Goal: Task Accomplishment & Management: Manage account settings

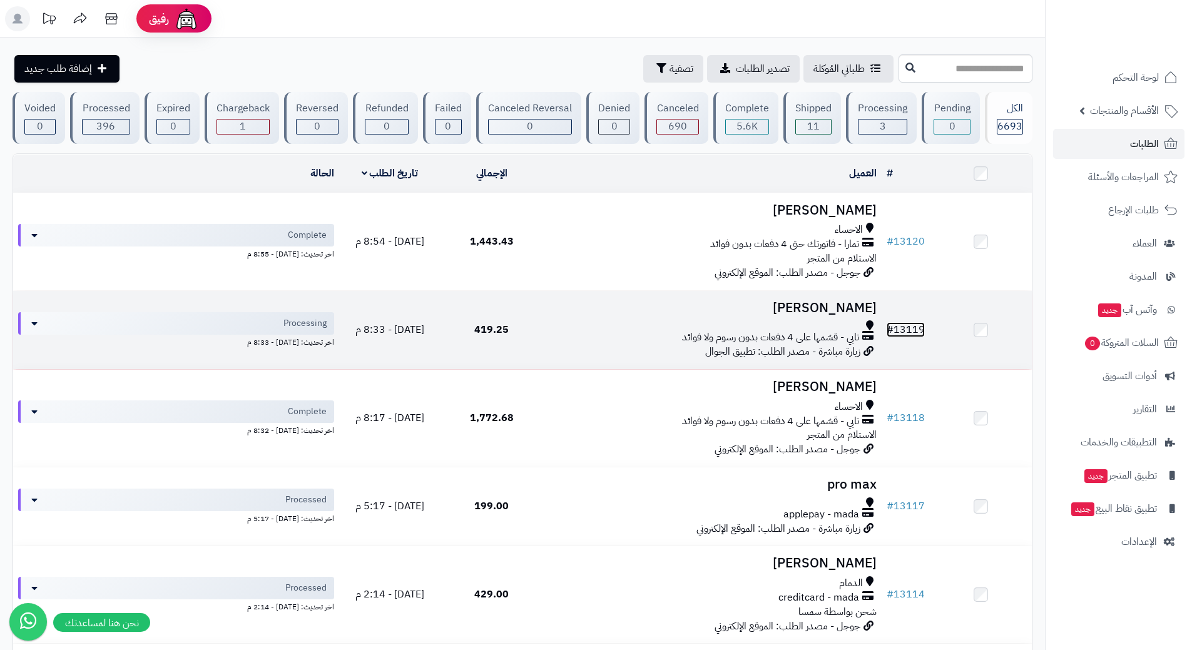
click at [914, 326] on link "# 13119" at bounding box center [906, 329] width 38 height 15
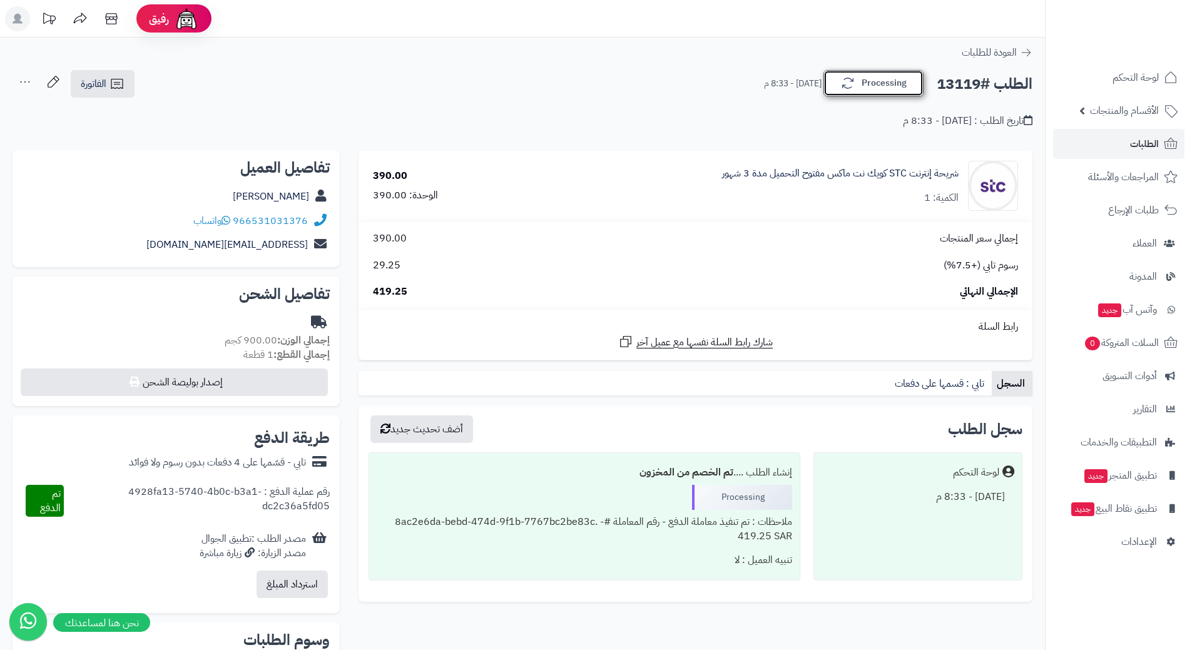
click at [864, 86] on button "Processing" at bounding box center [874, 83] width 100 height 26
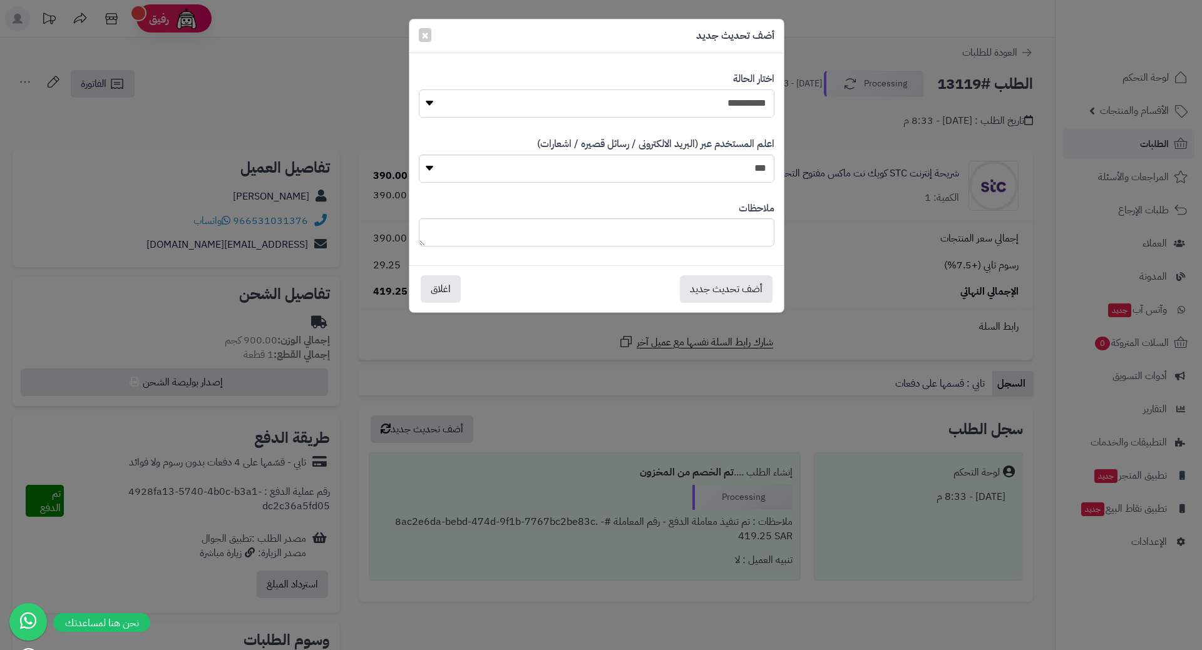
click at [761, 104] on select "**********" at bounding box center [596, 103] width 355 height 28
select select "*"
click at [419, 89] on select "**********" at bounding box center [596, 103] width 355 height 28
click at [757, 287] on button "أضف تحديث جديد" at bounding box center [726, 289] width 93 height 28
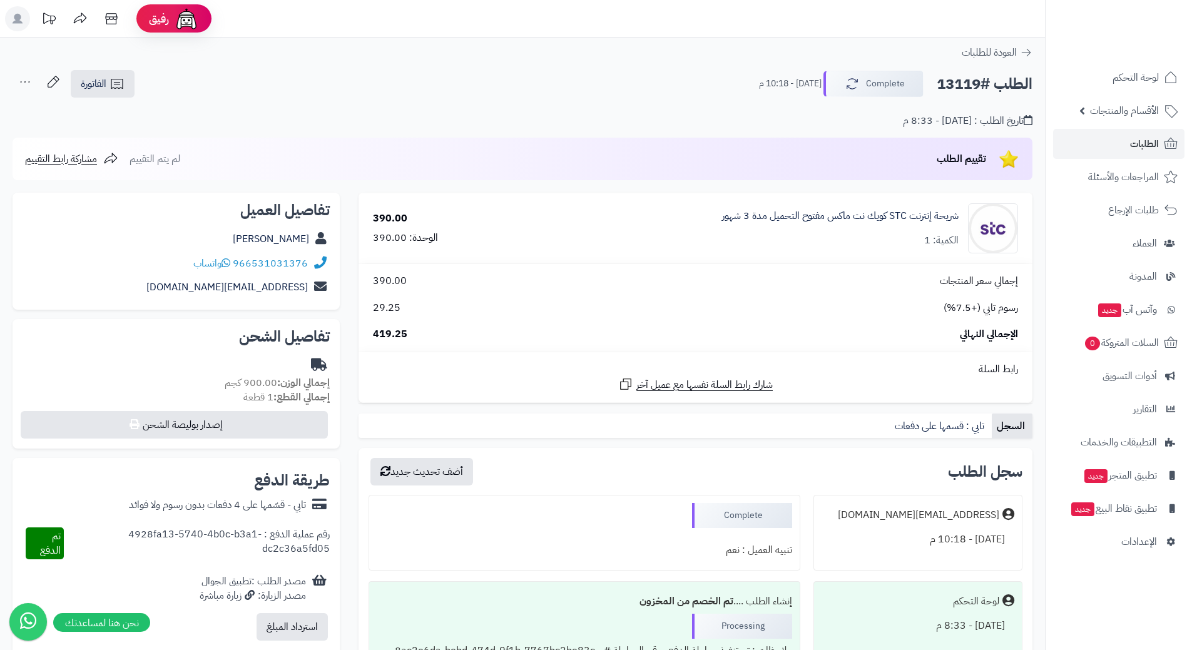
click at [957, 89] on h2 "الطلب #13119" at bounding box center [985, 84] width 96 height 26
copy h2 "13119"
click at [1143, 143] on span "الطلبات" at bounding box center [1144, 144] width 29 height 18
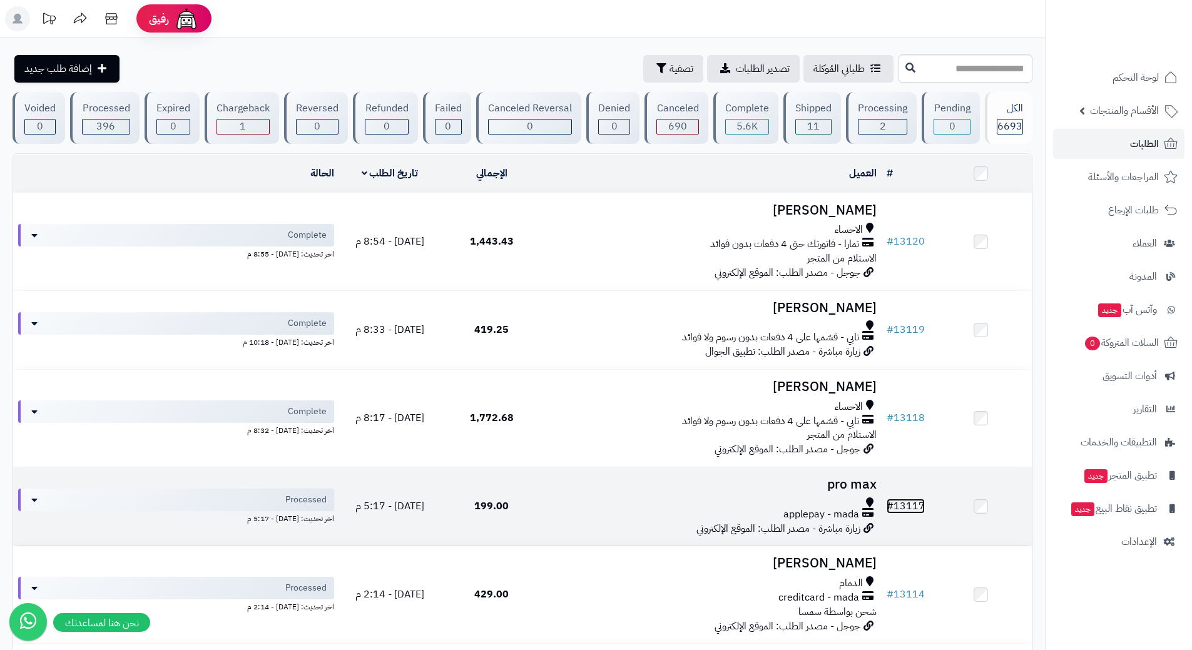
click at [923, 504] on link "# 13117" at bounding box center [906, 506] width 38 height 15
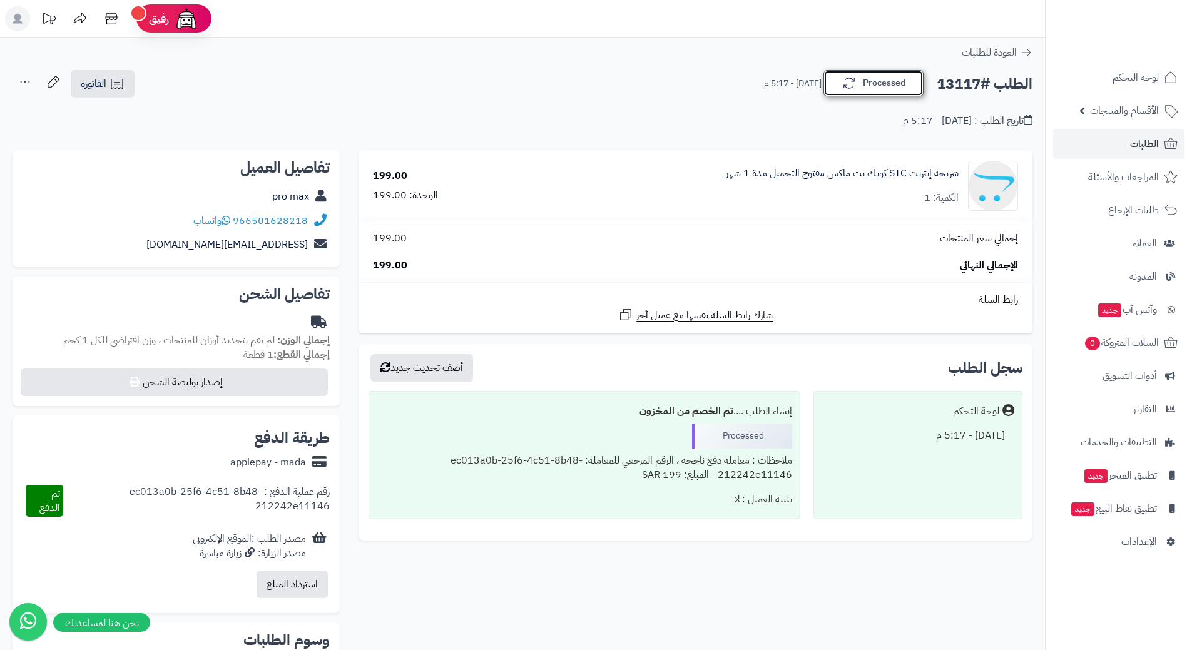
click at [877, 78] on button "Processed" at bounding box center [874, 83] width 100 height 26
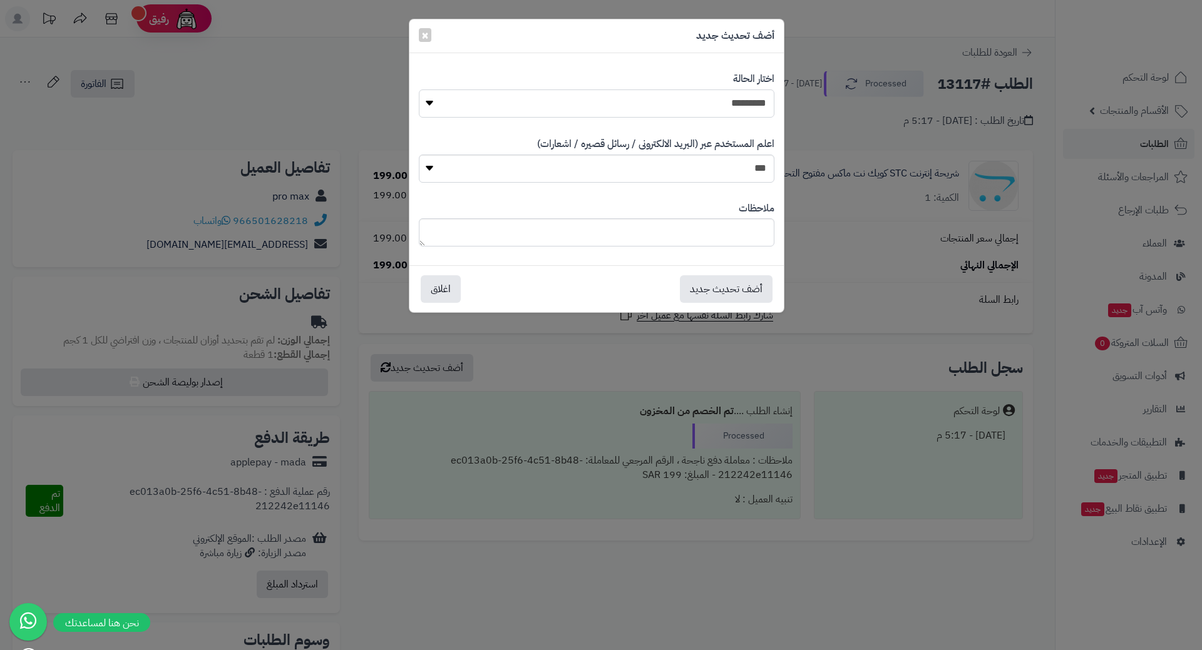
click at [749, 98] on select "**********" at bounding box center [596, 103] width 355 height 28
select select "*"
click at [419, 89] on select "**********" at bounding box center [596, 103] width 355 height 28
click at [729, 282] on button "أضف تحديث جديد" at bounding box center [726, 289] width 93 height 28
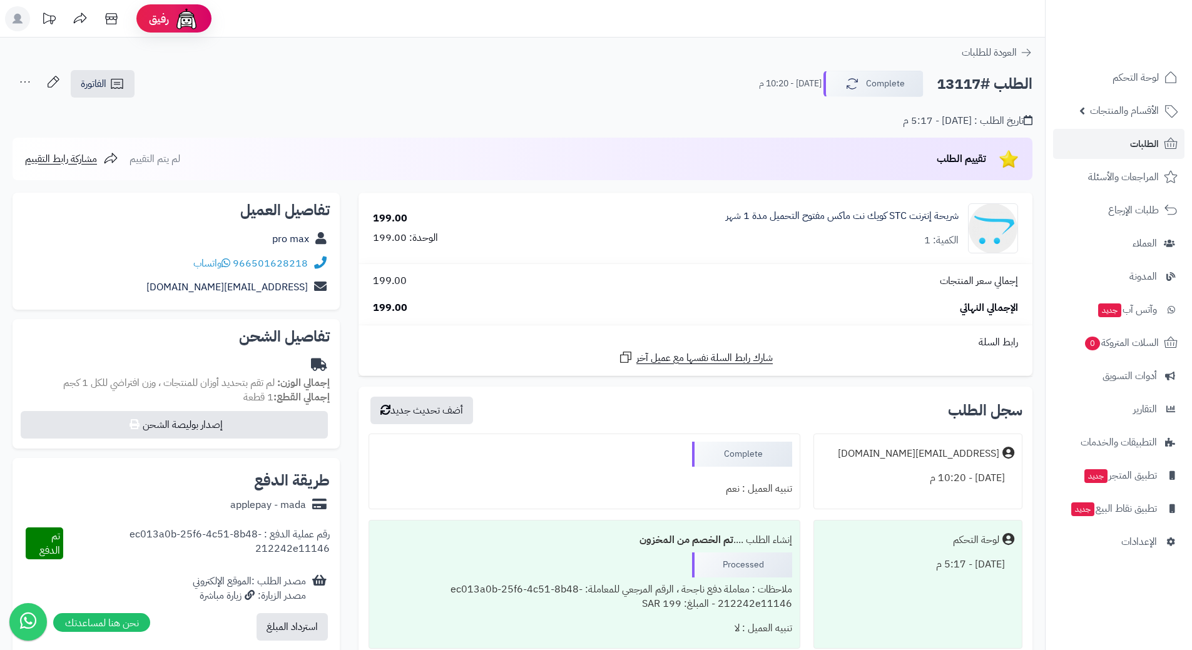
click at [952, 86] on h2 "الطلب #13117" at bounding box center [985, 84] width 96 height 26
copy h2 "13117"
click at [1146, 138] on span "الطلبات" at bounding box center [1144, 144] width 29 height 18
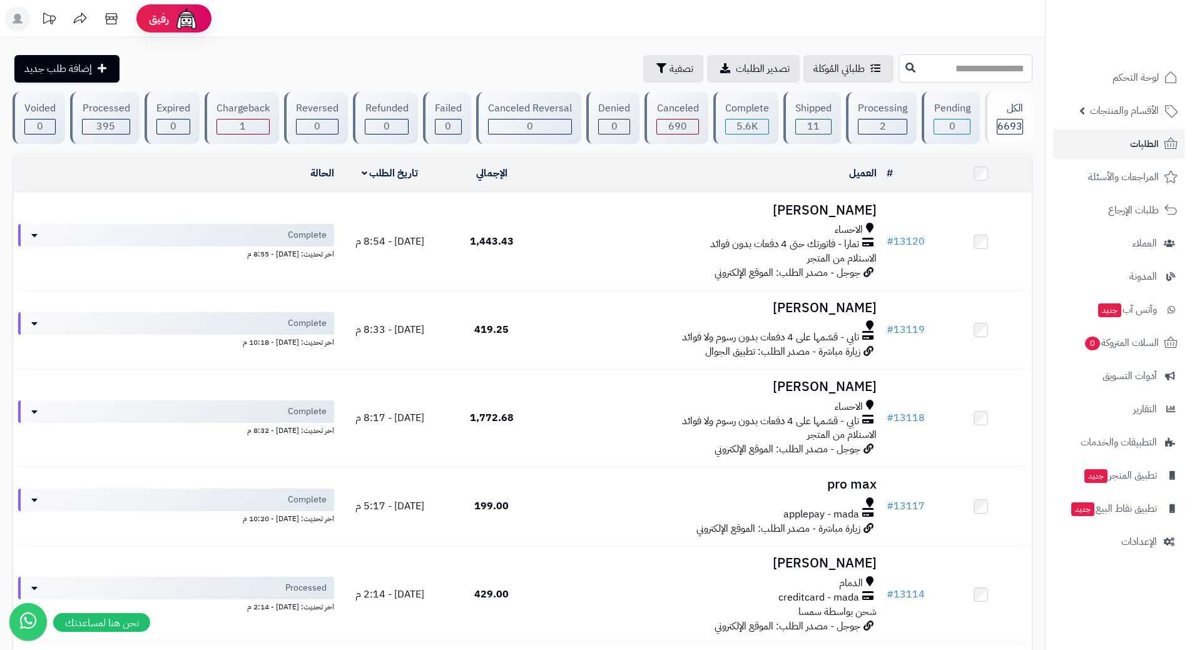
click at [899, 64] on input "text" at bounding box center [966, 68] width 134 height 28
type input "*****"
click at [906, 69] on icon at bounding box center [911, 67] width 10 height 10
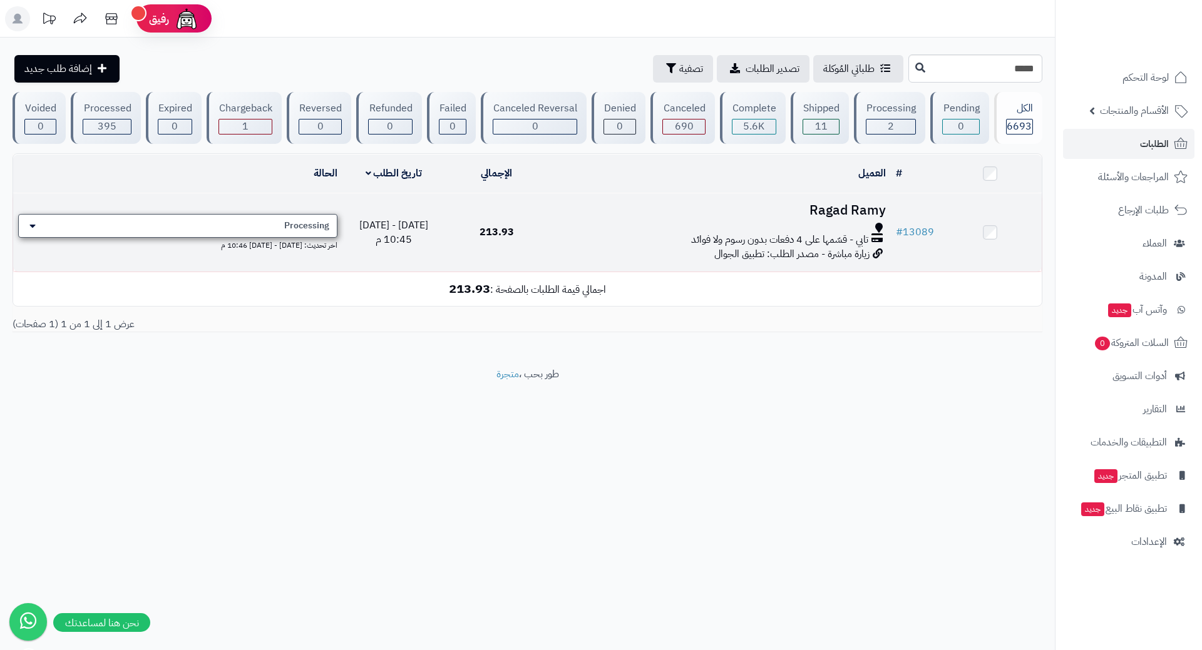
click at [309, 232] on div "Processing" at bounding box center [177, 226] width 319 height 24
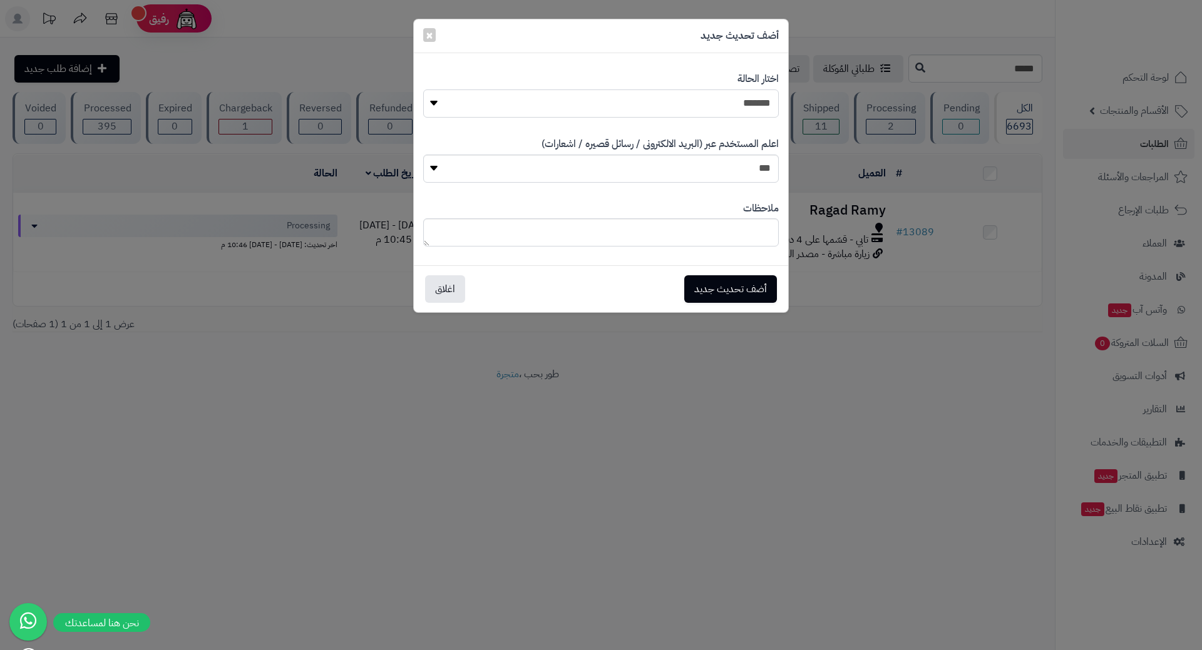
click at [695, 111] on select "**********" at bounding box center [600, 103] width 355 height 28
select select "*"
click at [423, 89] on select "**********" at bounding box center [600, 103] width 355 height 28
click at [745, 288] on button "أضف تحديث جديد" at bounding box center [730, 289] width 93 height 28
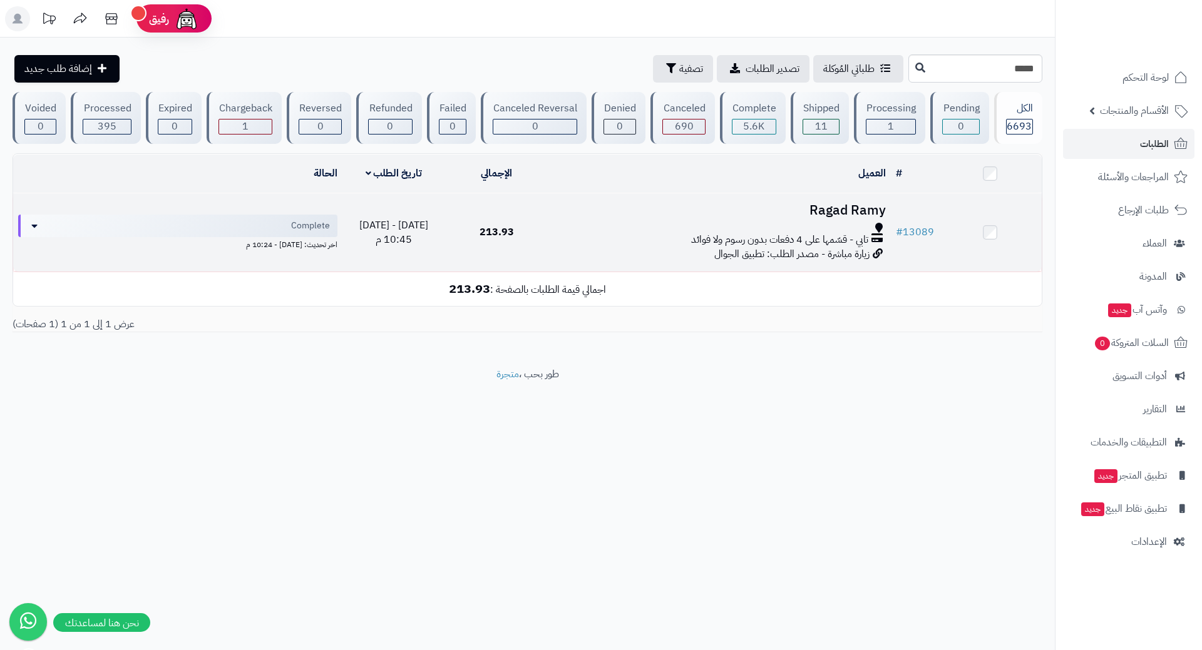
click at [934, 228] on td "# 13089" at bounding box center [914, 232] width 48 height 78
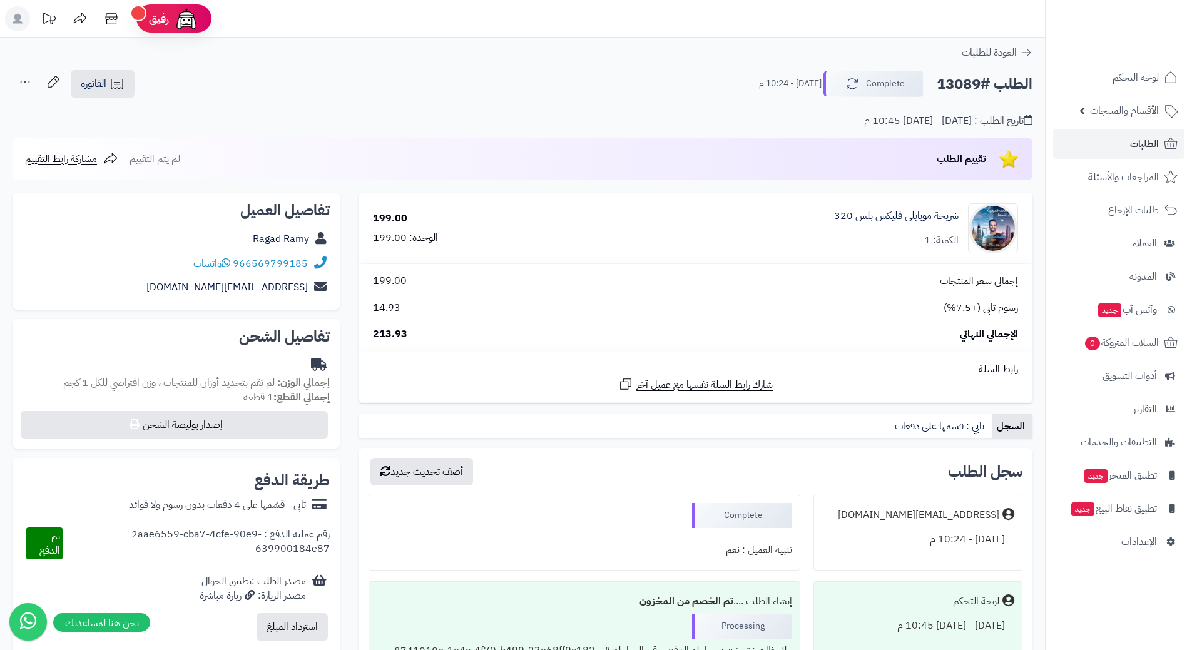
drag, startPoint x: 938, startPoint y: 81, endPoint x: 980, endPoint y: 83, distance: 42.0
click at [980, 83] on h2 "الطلب #13089" at bounding box center [985, 84] width 96 height 26
copy h2 "13089"
click at [931, 216] on link "شريحة موبايلي فليكس بلس 320" at bounding box center [896, 216] width 125 height 14
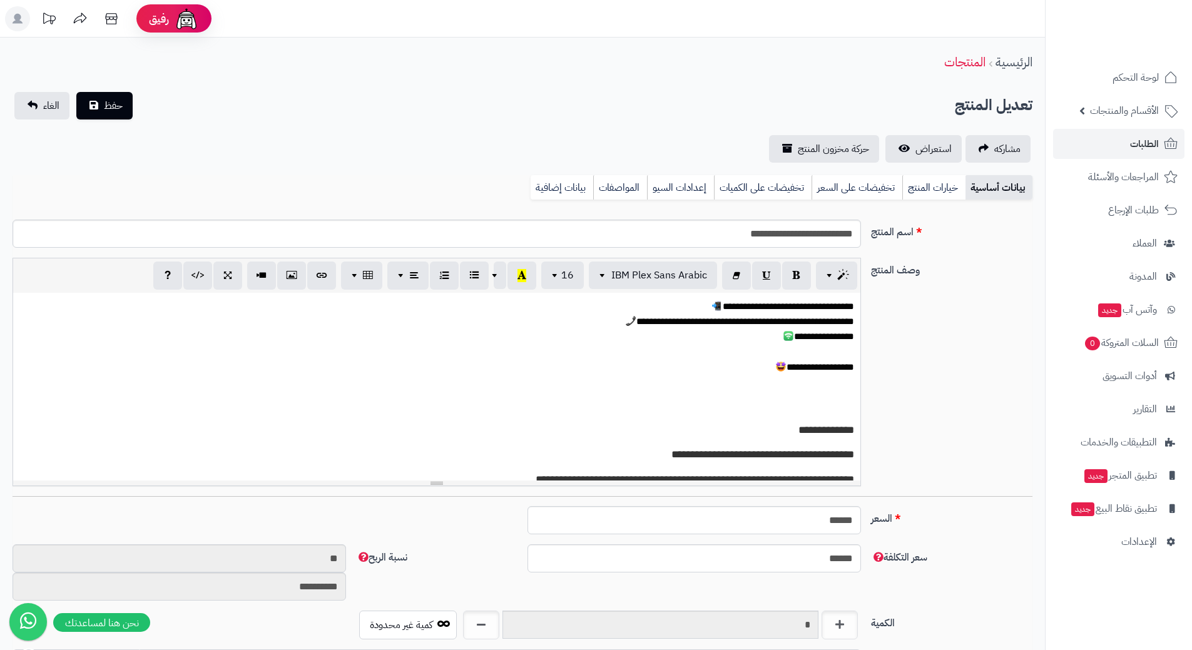
scroll to position [0, 9]
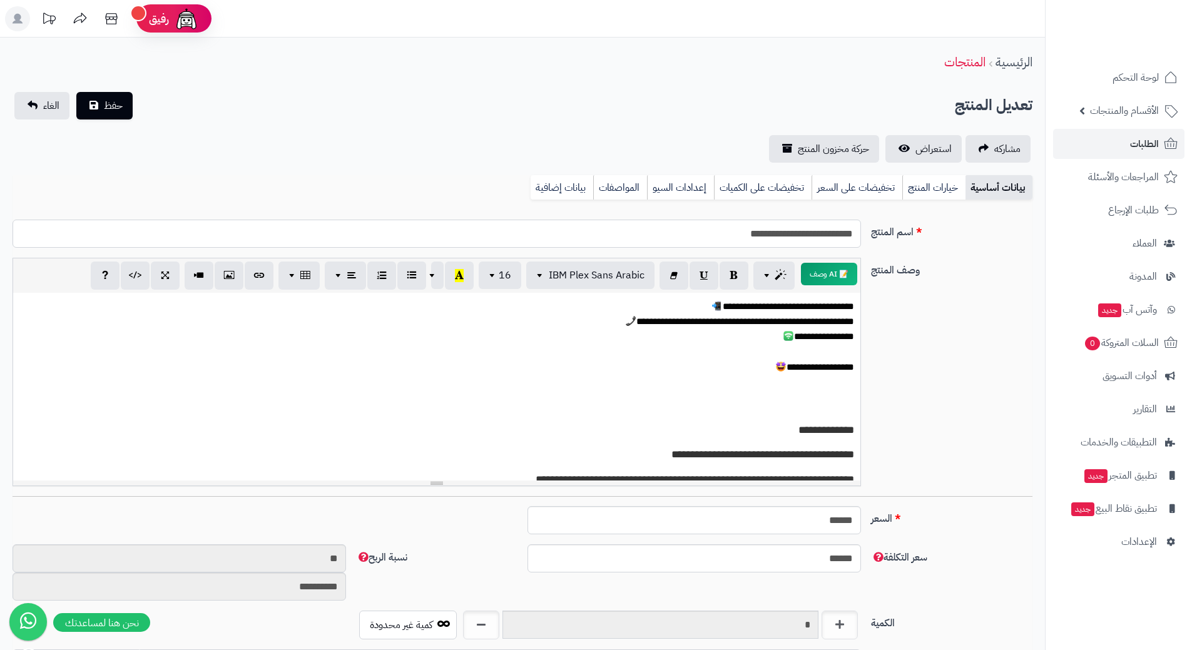
drag, startPoint x: 824, startPoint y: 235, endPoint x: 745, endPoint y: 235, distance: 78.8
click at [745, 235] on input "**********" at bounding box center [437, 234] width 849 height 28
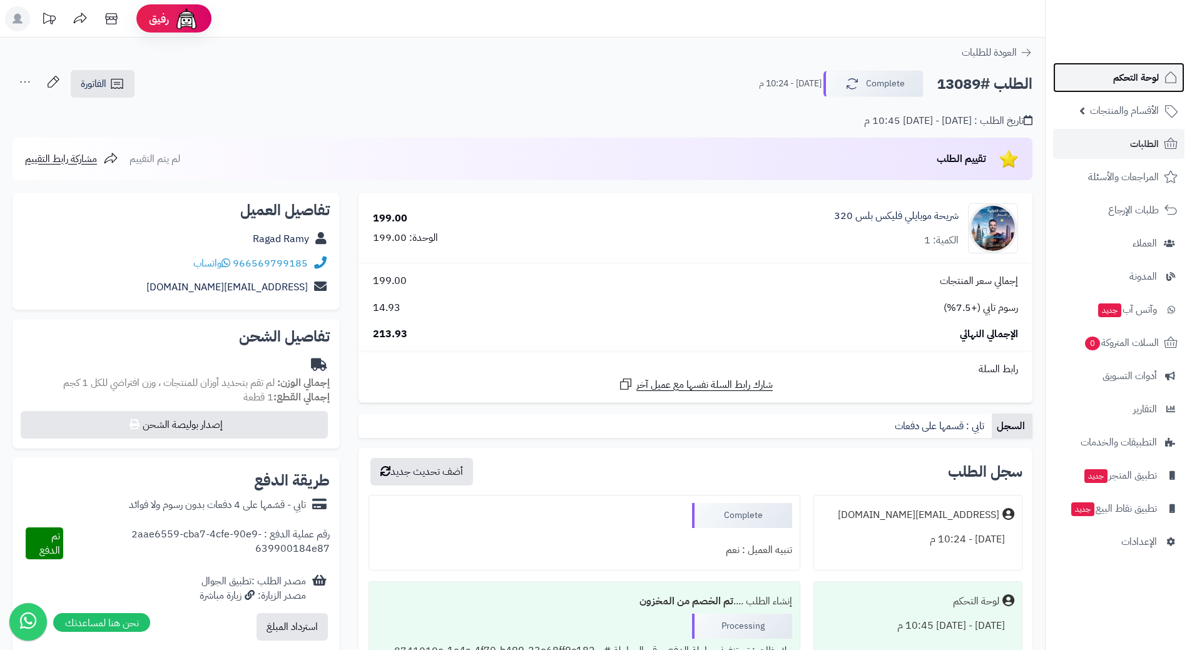
click at [1150, 82] on span "لوحة التحكم" at bounding box center [1136, 78] width 46 height 18
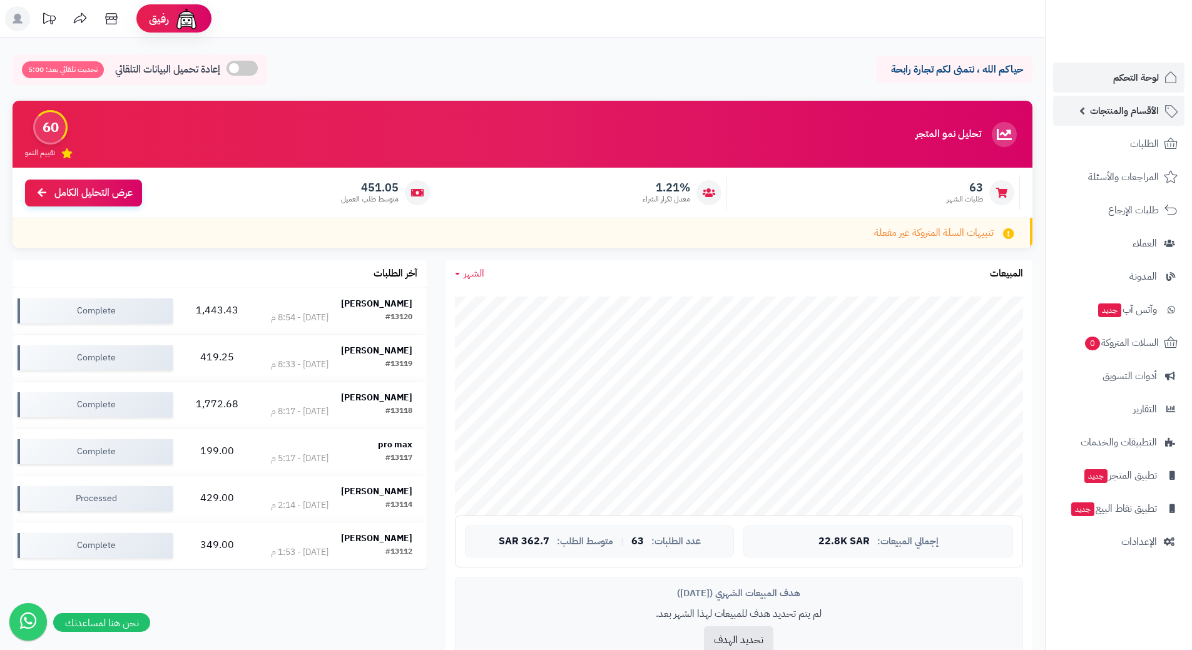
drag, startPoint x: 0, startPoint y: 0, endPoint x: 1152, endPoint y: 106, distance: 1157.0
click at [1152, 106] on span "الأقسام والمنتجات" at bounding box center [1124, 111] width 69 height 18
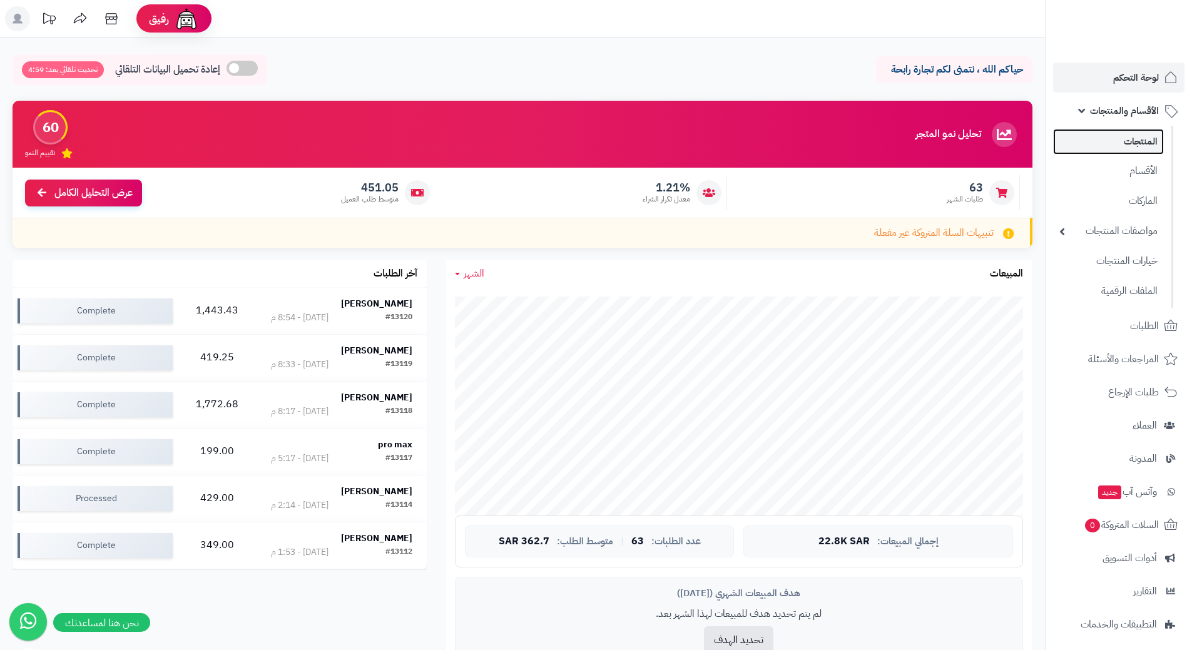
click at [1151, 145] on link "المنتجات" at bounding box center [1108, 142] width 111 height 26
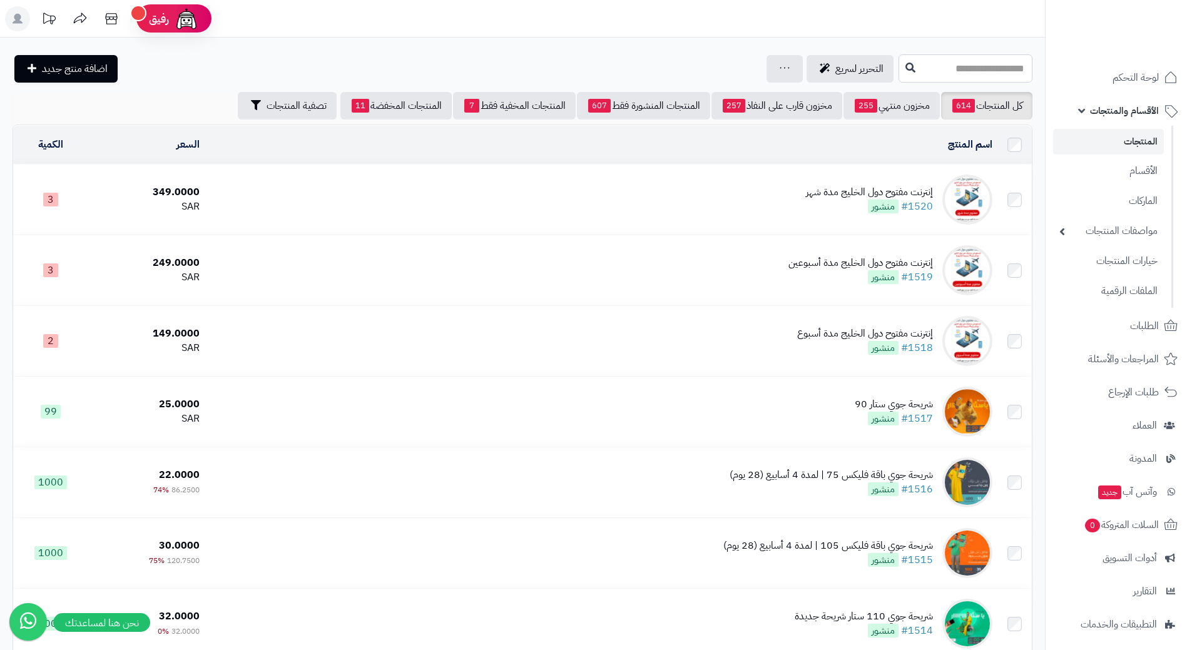
click at [957, 62] on input "text" at bounding box center [966, 68] width 134 height 28
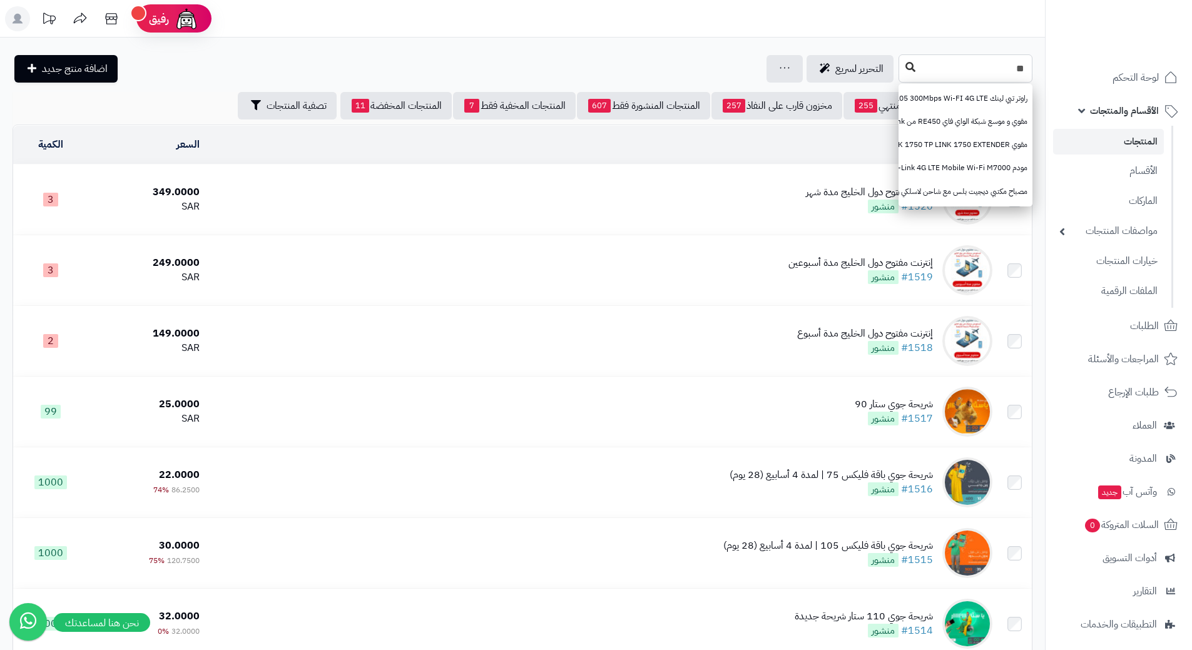
type input "**"
click at [906, 70] on icon at bounding box center [911, 67] width 10 height 10
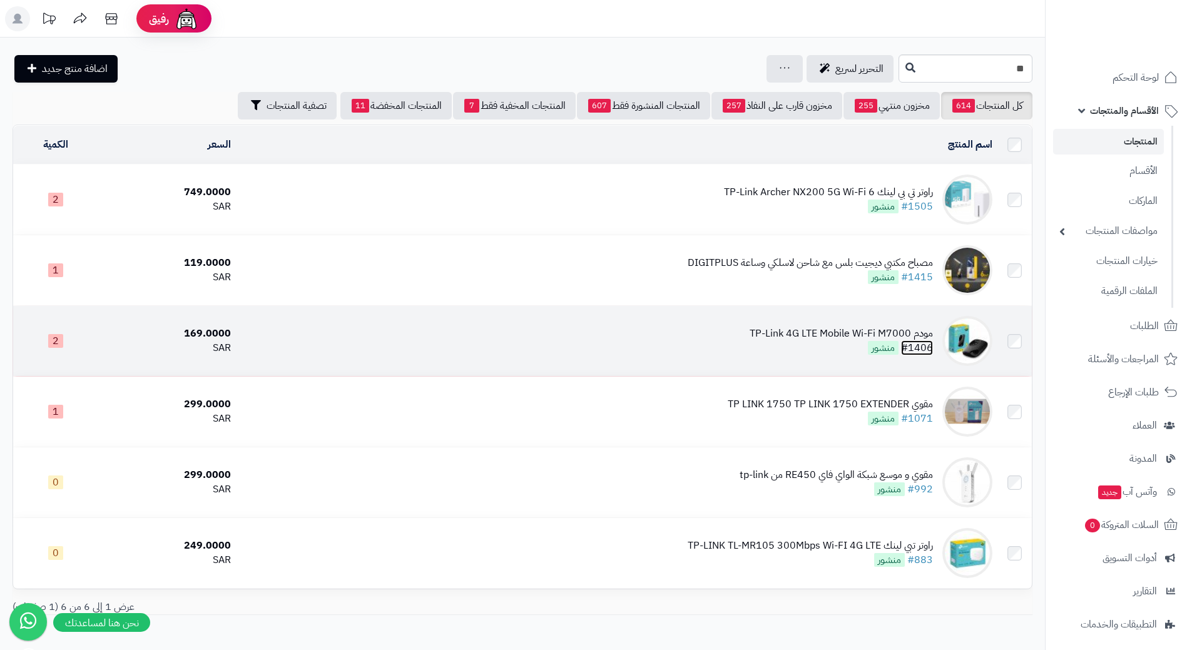
click at [929, 346] on link "#1406" at bounding box center [917, 347] width 32 height 15
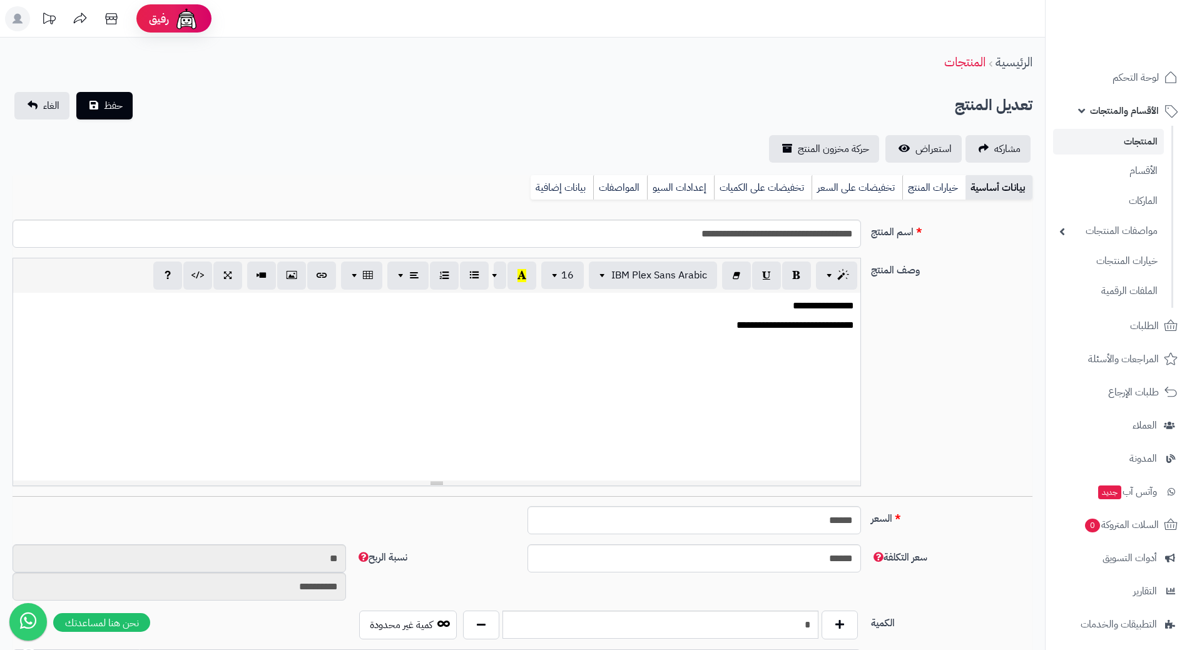
scroll to position [0, 9]
click at [926, 184] on link "خيارات المنتج" at bounding box center [933, 187] width 63 height 25
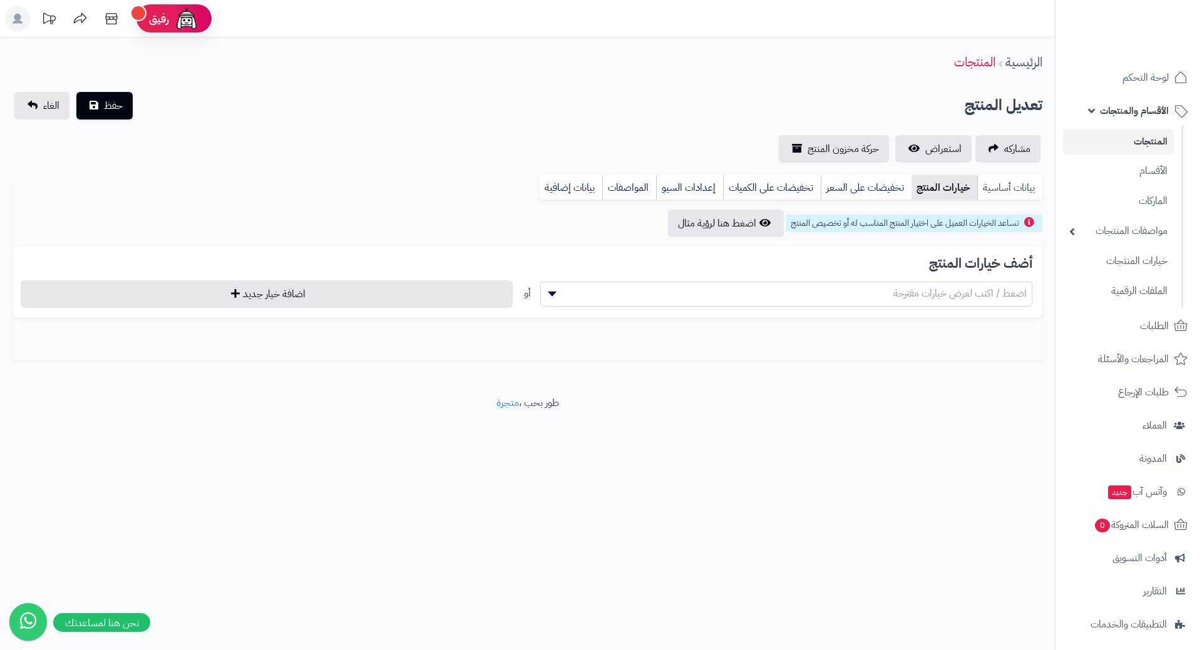
click at [1003, 190] on link "بيانات أساسية" at bounding box center [1009, 187] width 65 height 25
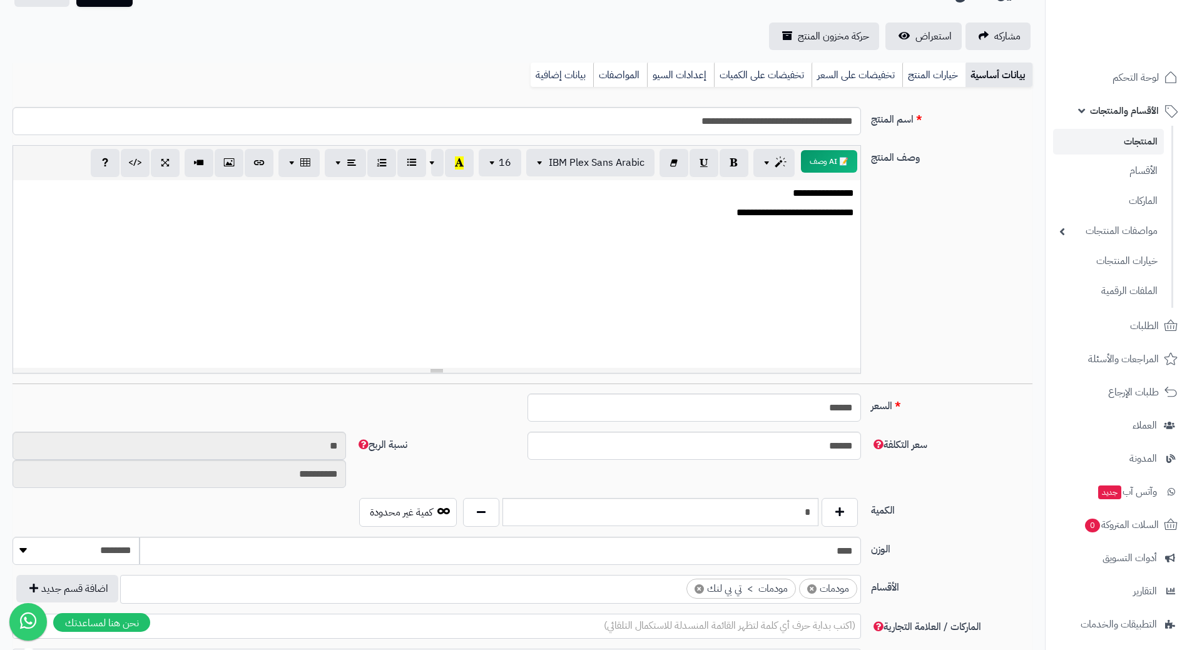
scroll to position [125, 0]
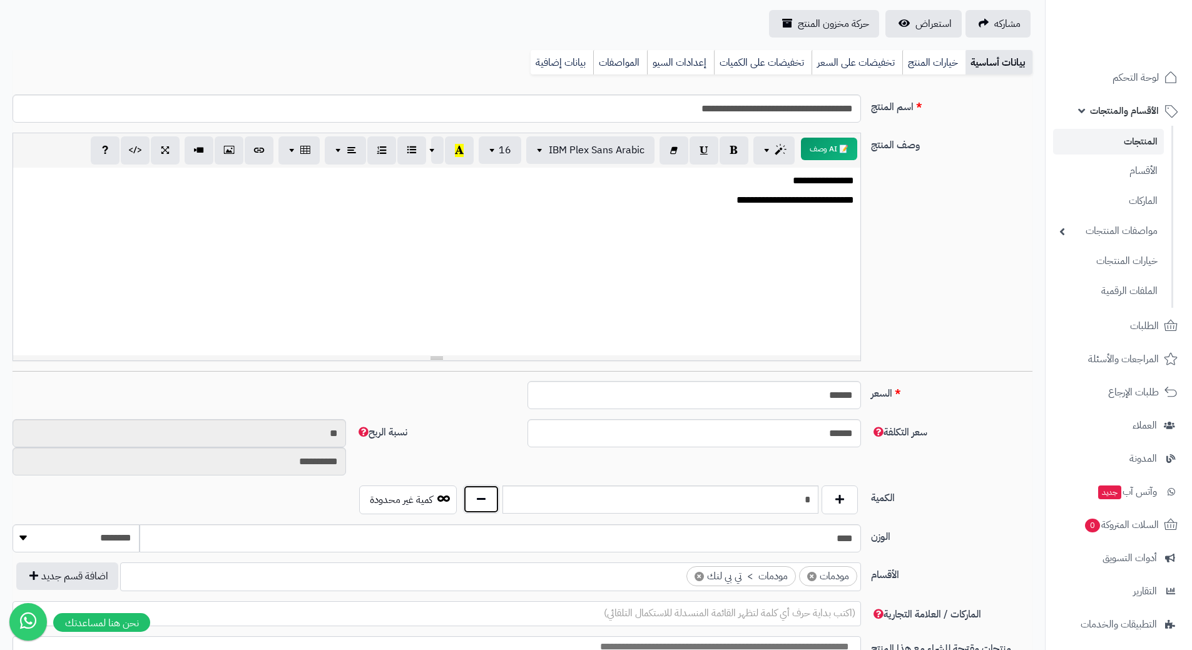
click at [467, 497] on button "button" at bounding box center [481, 499] width 36 height 29
click at [469, 496] on button "button" at bounding box center [481, 499] width 36 height 29
type input "*"
click at [788, 114] on input "**********" at bounding box center [437, 108] width 849 height 28
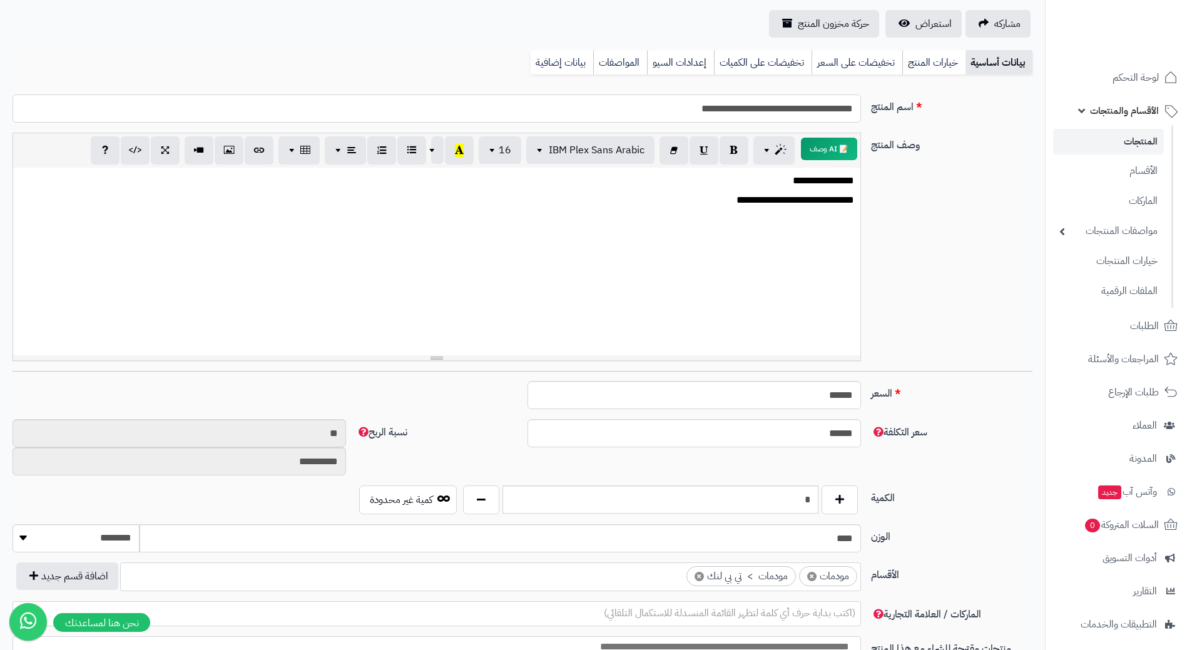
click at [788, 114] on input "**********" at bounding box center [437, 108] width 849 height 28
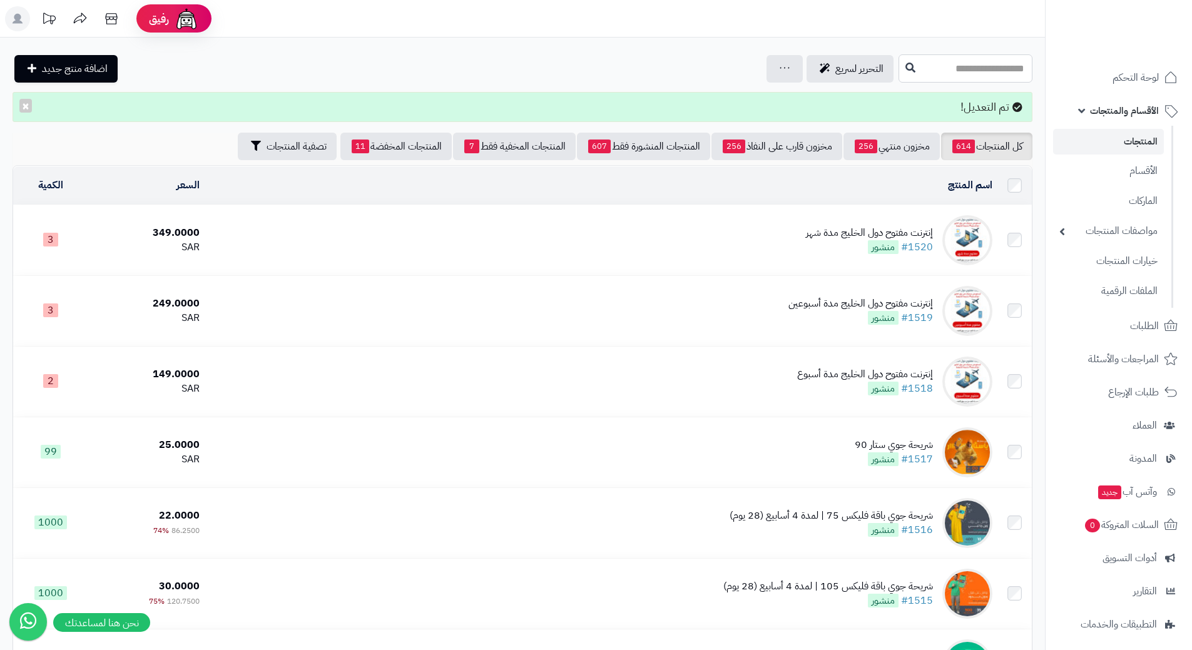
click at [936, 69] on input "text" at bounding box center [966, 68] width 134 height 28
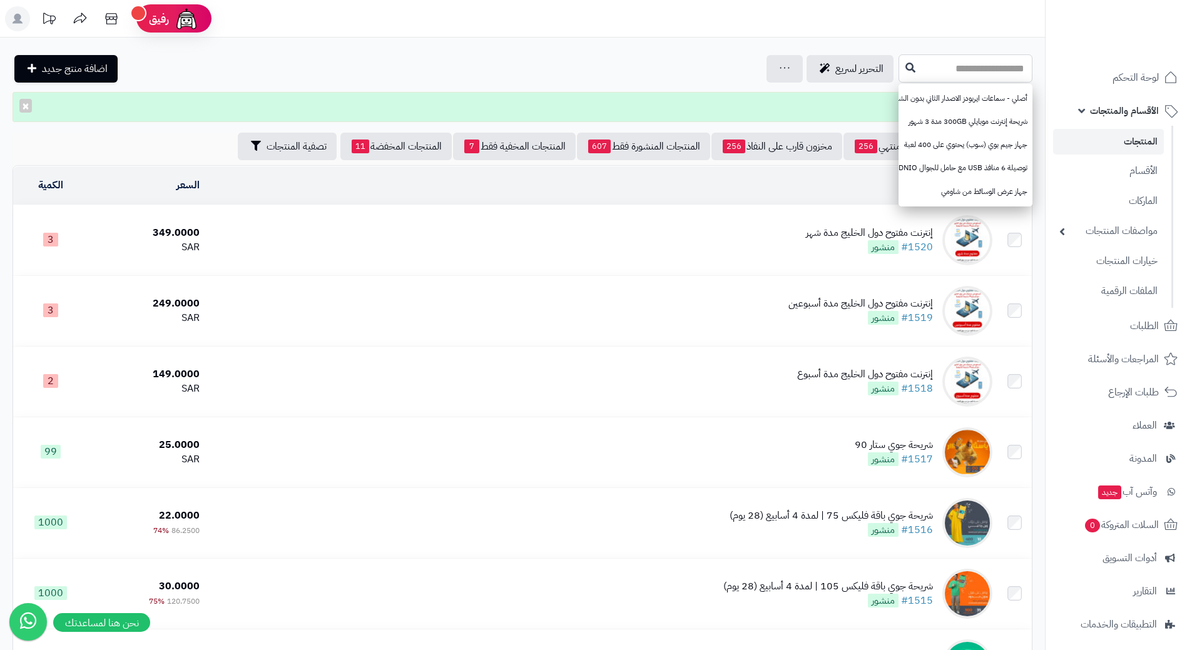
paste input "**********"
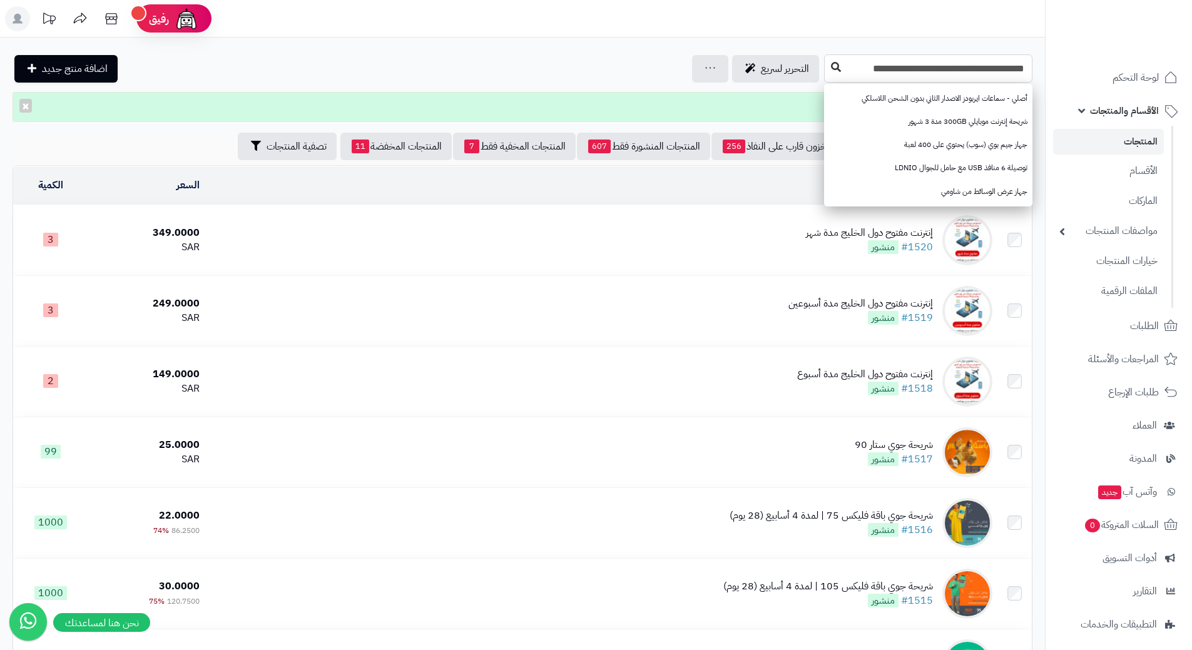
type input "**********"
click at [836, 63] on icon at bounding box center [836, 67] width 10 height 10
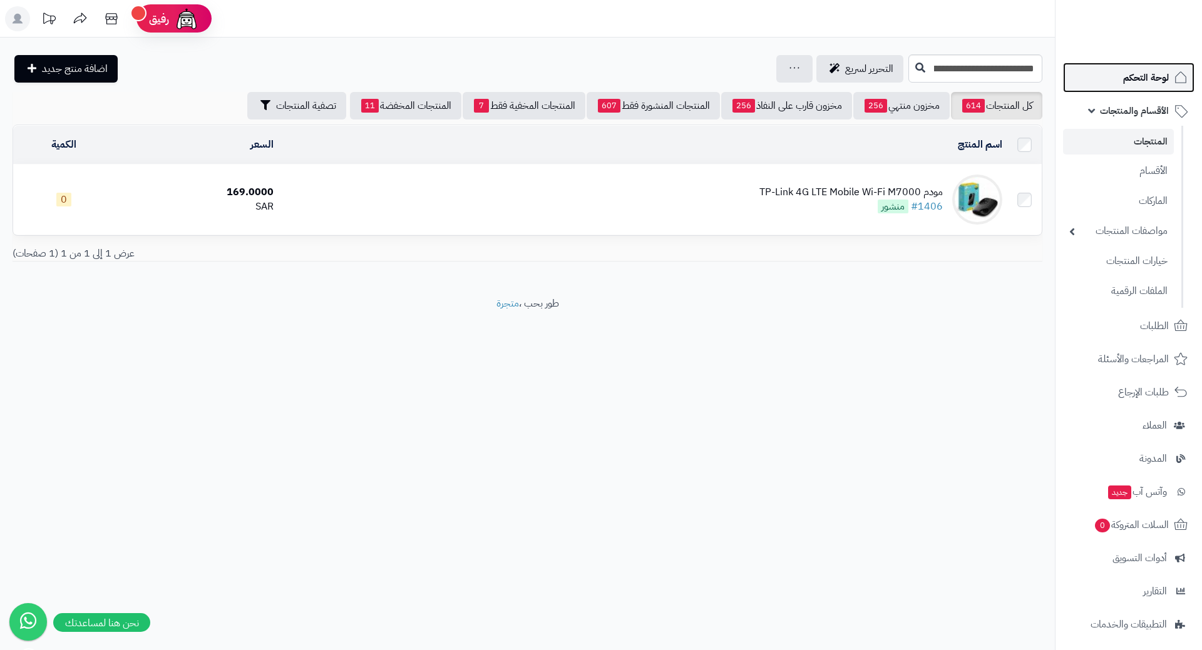
click at [1173, 82] on icon at bounding box center [1180, 77] width 15 height 15
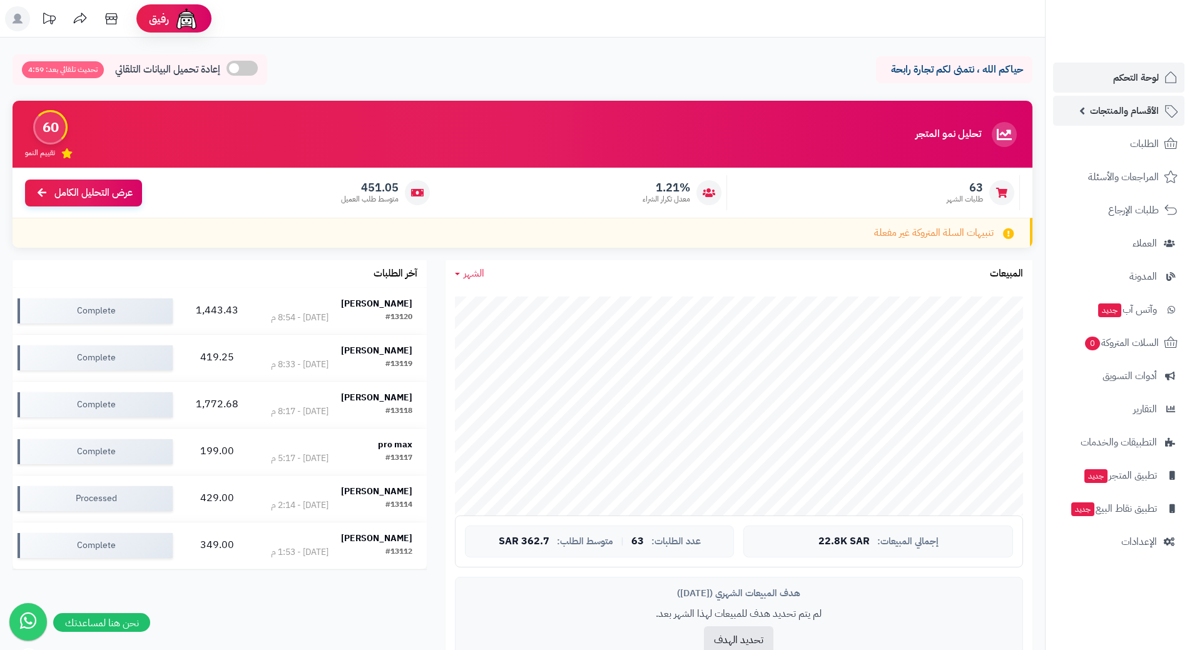
click at [1148, 112] on span "الأقسام والمنتجات" at bounding box center [1124, 111] width 69 height 18
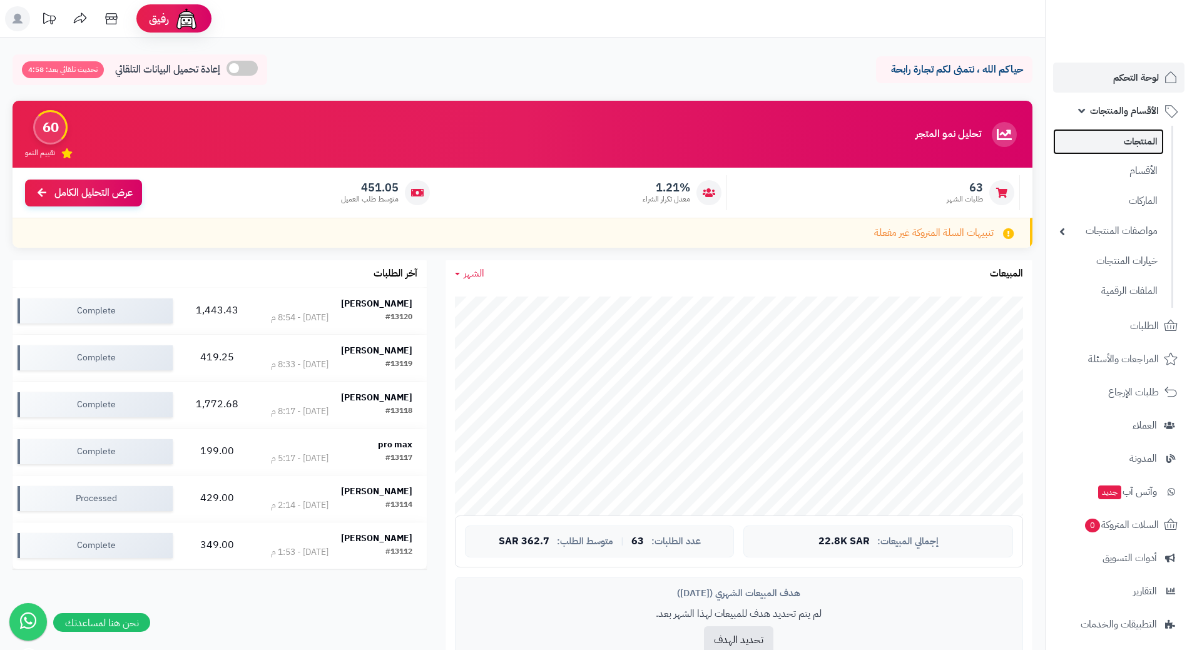
click at [1145, 136] on link "المنتجات" at bounding box center [1108, 142] width 111 height 26
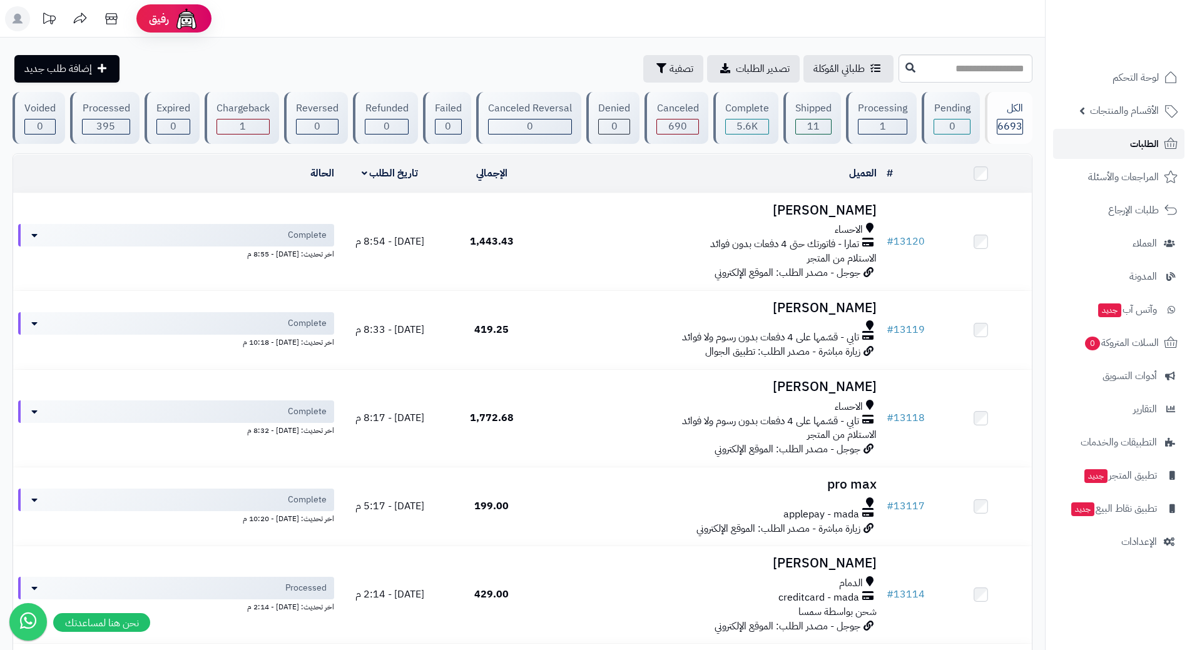
click at [1127, 147] on link "الطلبات" at bounding box center [1118, 144] width 131 height 30
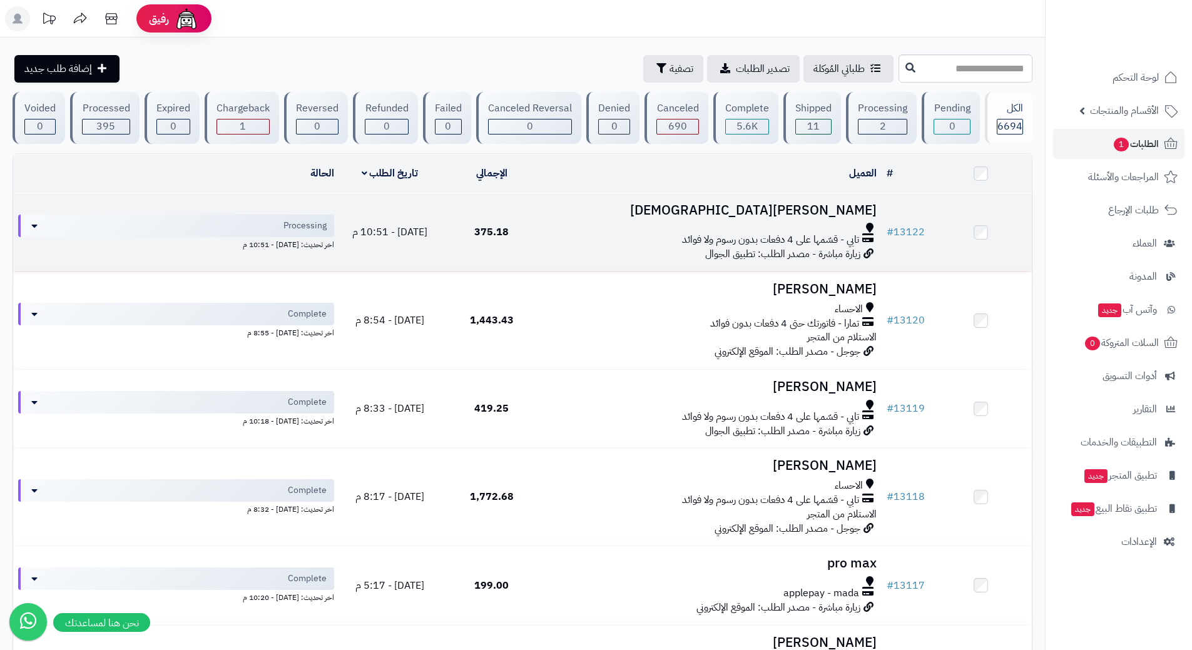
click at [584, 240] on div "تابي - قسّمها على 4 دفعات بدون رسوم ولا فوائد" at bounding box center [712, 240] width 329 height 14
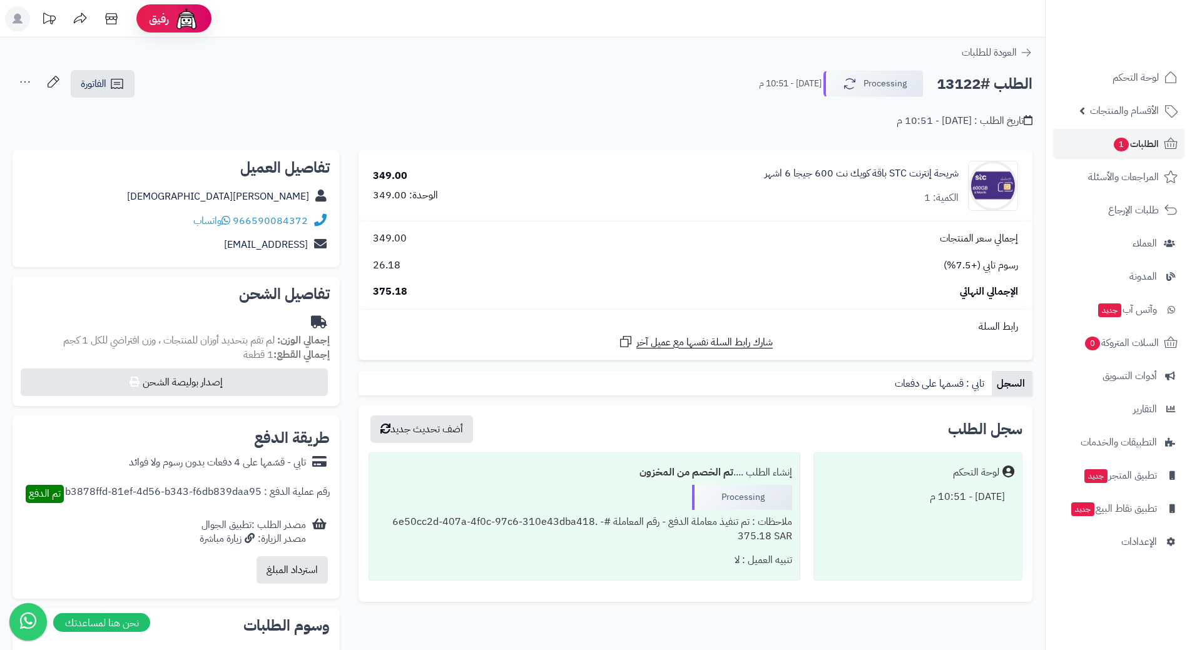
click at [980, 90] on h2 "الطلب #13122" at bounding box center [985, 84] width 96 height 26
copy div "الطلب #13122 Processing"
click at [230, 220] on icon at bounding box center [226, 220] width 9 height 10
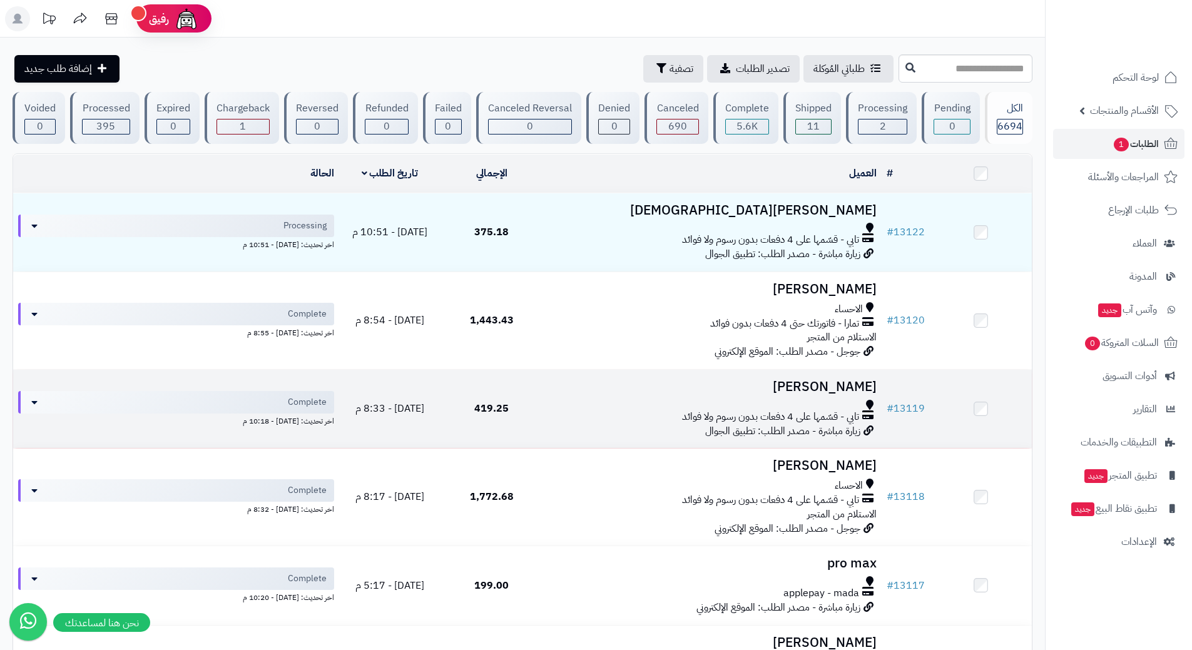
click at [555, 410] on div "تابي - قسّمها على 4 دفعات بدون رسوم ولا فوائد" at bounding box center [712, 417] width 329 height 14
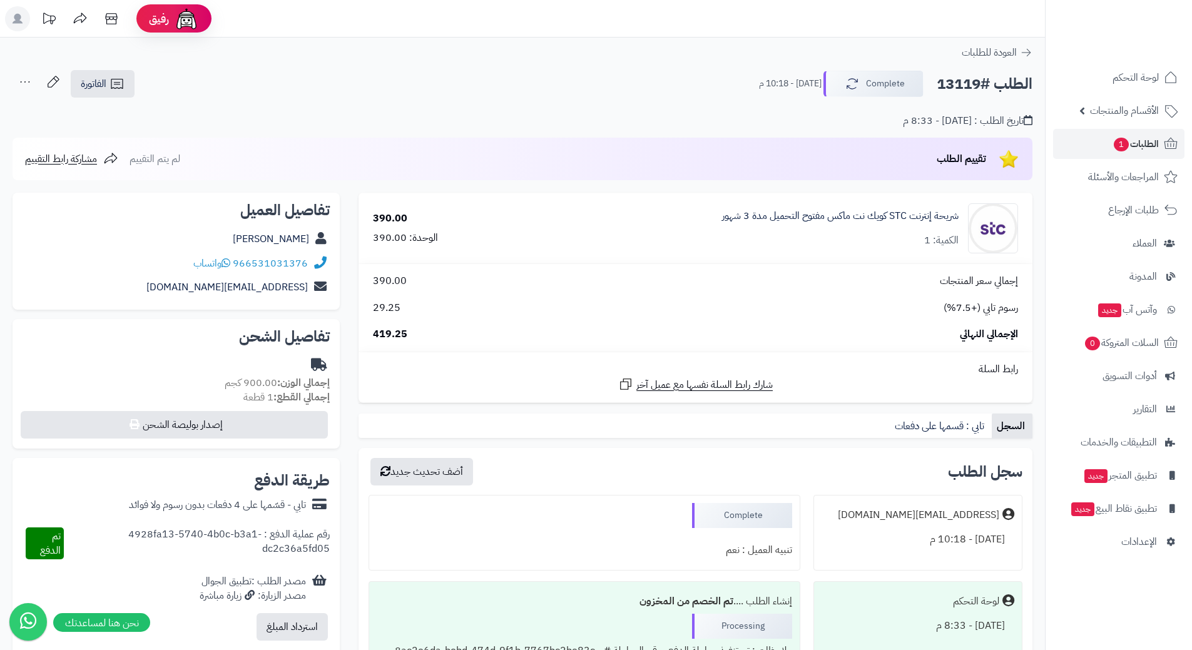
click at [971, 80] on h2 "الطلب #13119" at bounding box center [985, 84] width 96 height 26
click at [972, 82] on h2 "الطلب #13119" at bounding box center [985, 84] width 96 height 26
click at [972, 83] on h2 "الطلب #13119" at bounding box center [985, 84] width 96 height 26
click at [974, 83] on h2 "الطلب #13119" at bounding box center [985, 84] width 96 height 26
click at [952, 89] on h2 "الطلب #13119" at bounding box center [985, 84] width 96 height 26
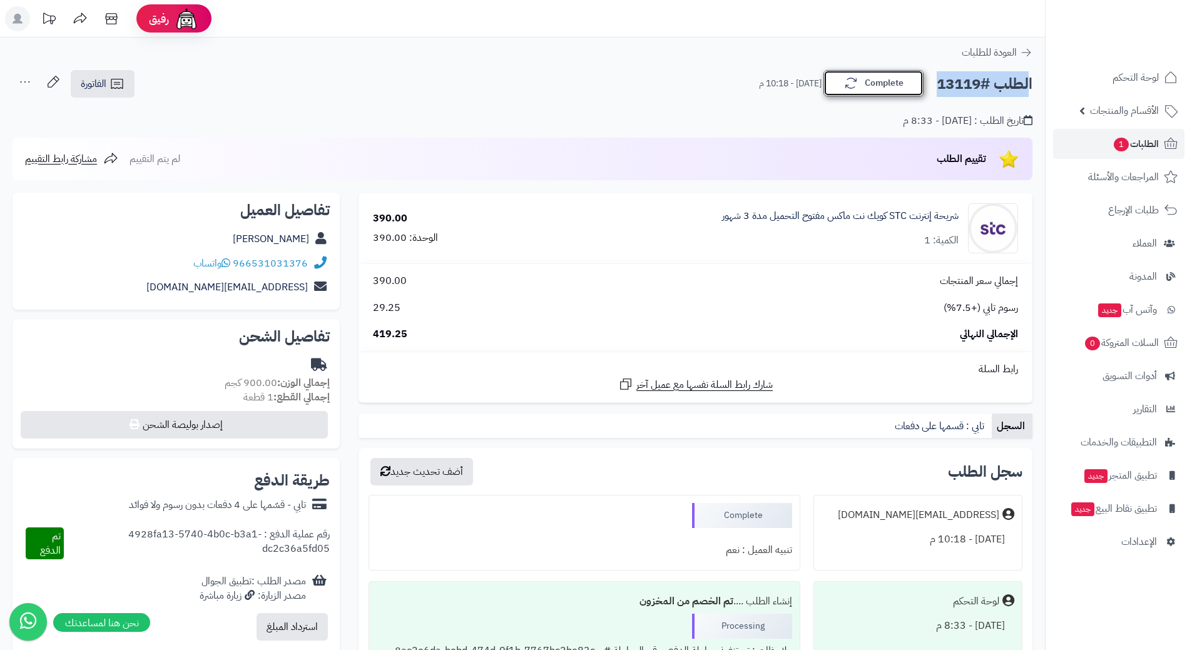
click at [874, 85] on button "Complete" at bounding box center [874, 83] width 100 height 26
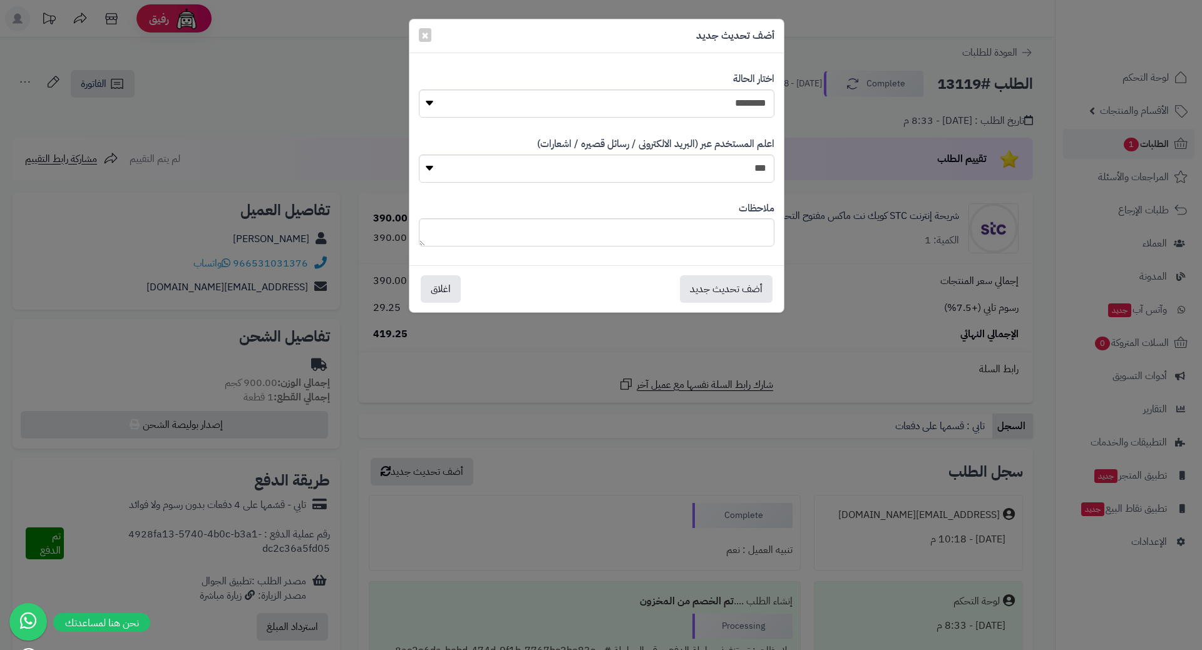
click at [977, 185] on div "**********" at bounding box center [601, 325] width 1202 height 650
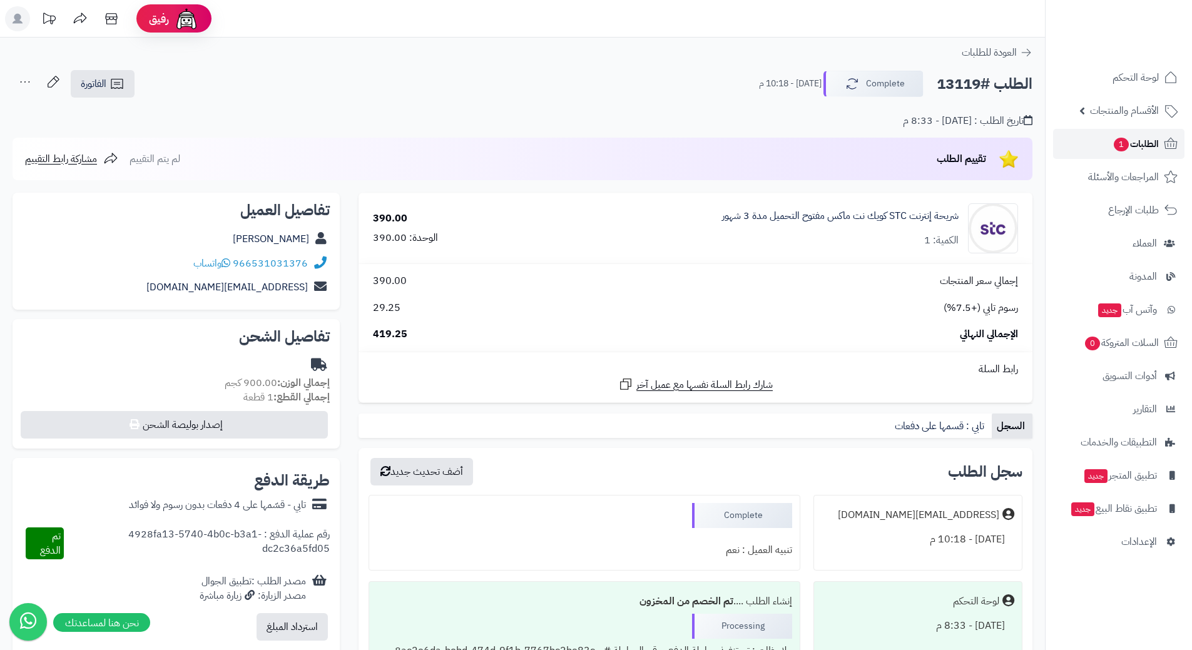
click at [1100, 135] on link "الطلبات 1" at bounding box center [1118, 144] width 131 height 30
click at [1092, 144] on link "الطلبات 1" at bounding box center [1118, 144] width 131 height 30
